Goal: Task Accomplishment & Management: Manage account settings

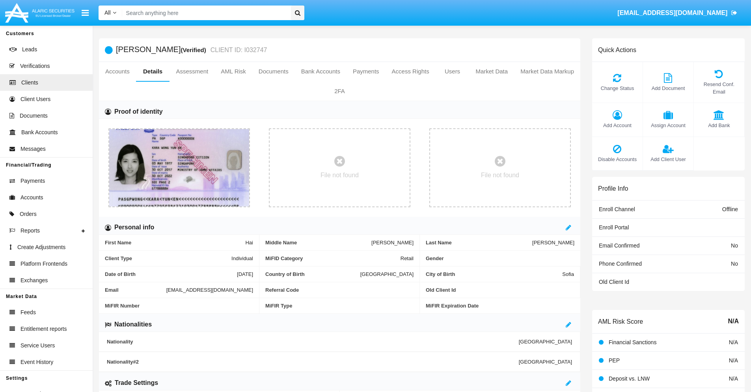
click at [617, 125] on span "Add Account" at bounding box center [617, 124] width 43 height 7
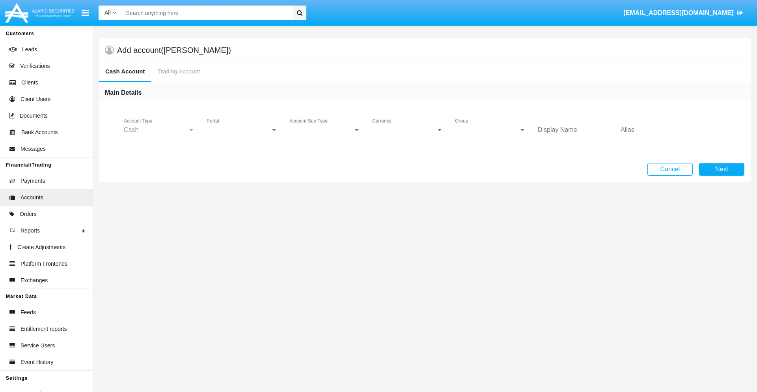
click at [242, 130] on span "Portal" at bounding box center [239, 129] width 64 height 7
click at [243, 211] on span "Alaric Fund Portal" at bounding box center [243, 211] width 73 height 19
click at [325, 130] on span "Account Sub Type" at bounding box center [321, 129] width 64 height 7
click at [325, 136] on span "Fund Cash" at bounding box center [324, 135] width 71 height 19
click at [491, 130] on span "Group" at bounding box center [487, 129] width 64 height 7
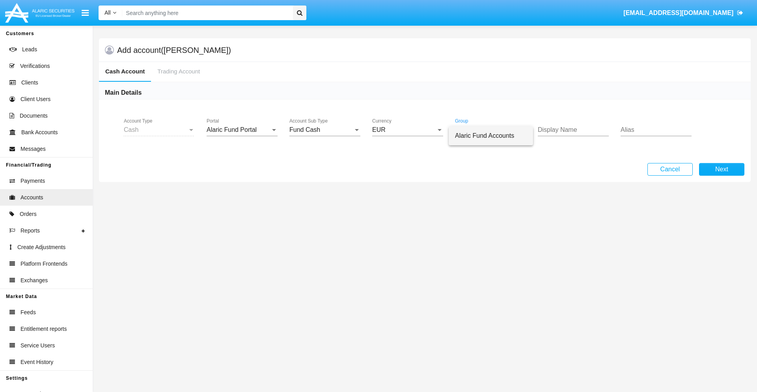
click at [491, 136] on span "Alaric Fund Accounts" at bounding box center [491, 135] width 72 height 19
type input "gold"
type input "indigo"
click at [722, 169] on button "Next" at bounding box center [721, 169] width 45 height 13
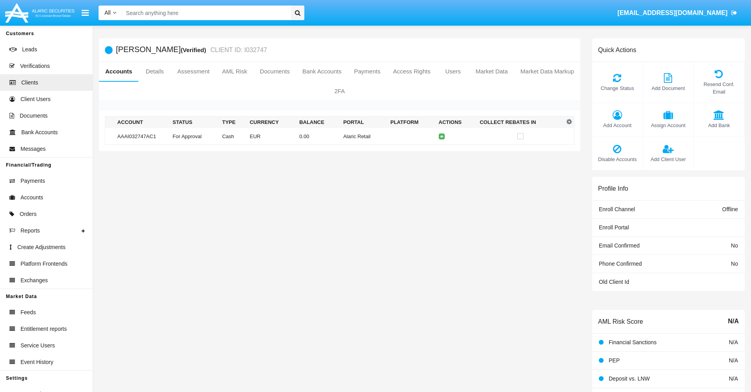
click at [340, 136] on td "Alaric Retail" at bounding box center [363, 136] width 47 height 17
click at [617, 88] on span "Change Status" at bounding box center [617, 87] width 43 height 7
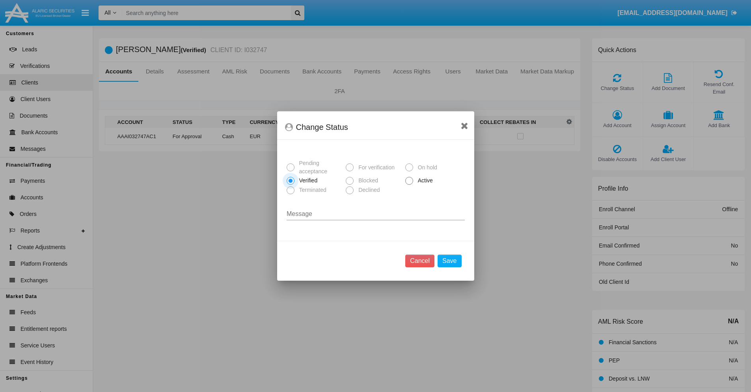
click at [424, 180] on span "Active" at bounding box center [424, 180] width 22 height 8
click at [409, 185] on input "Active" at bounding box center [409, 185] width 0 height 0
radio input "true"
click at [450, 261] on button "Save" at bounding box center [450, 260] width 24 height 13
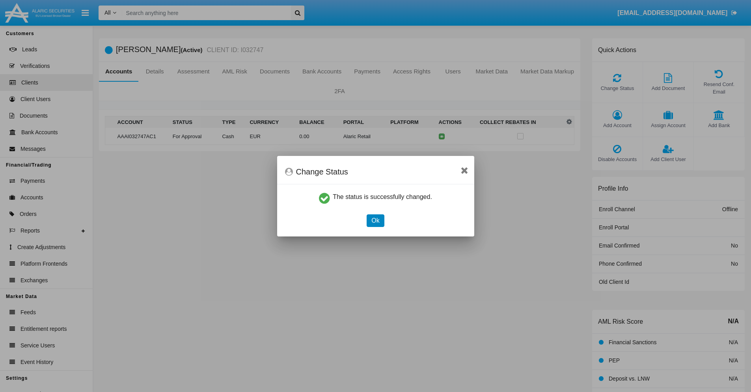
click at [375, 220] on button "Ok" at bounding box center [375, 220] width 17 height 13
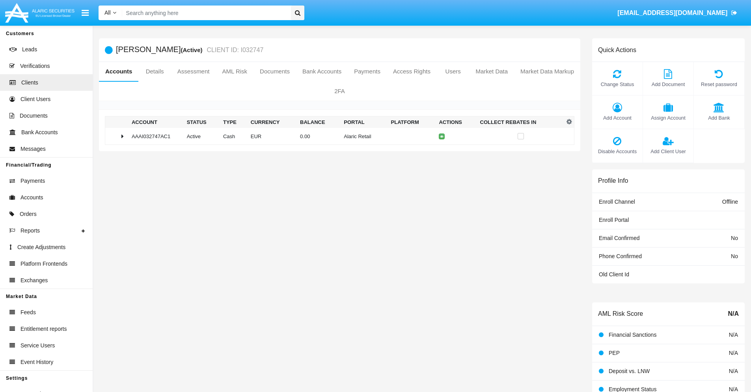
click at [337, 136] on td "0.00" at bounding box center [319, 136] width 44 height 17
click at [442, 153] on icon at bounding box center [444, 153] width 4 height 4
